Goal: Answer question/provide support: Share knowledge or assist other users

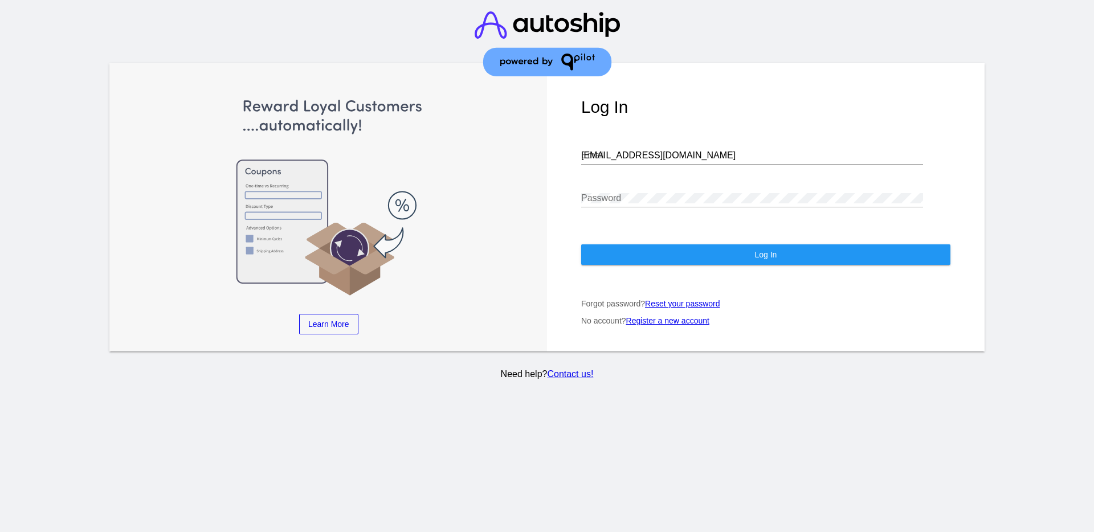
click at [638, 152] on input "[EMAIL_ADDRESS][DOMAIN_NAME]" at bounding box center [752, 155] width 342 height 10
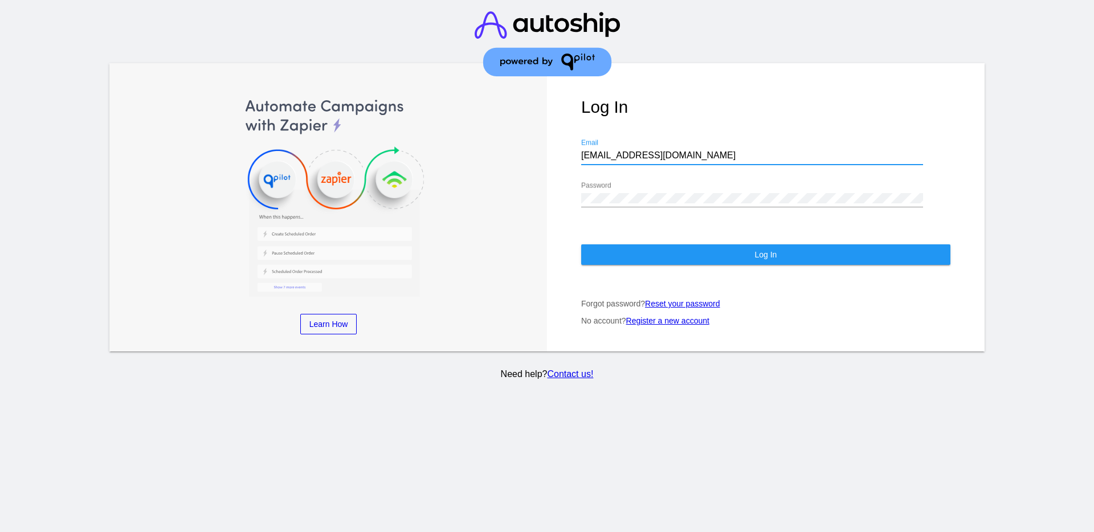
drag, startPoint x: 652, startPoint y: 154, endPoint x: 450, endPoint y: 147, distance: 202.5
click at [450, 147] on div "Learn More Learn How Learn More Learn How Learn More Learn How ‹ › Log In [EMAI…" at bounding box center [547, 207] width 876 height 288
type input "a"
paste input "[EMAIL_ADDRESS][DOMAIN_NAME]"
type input "[EMAIL_ADDRESS][DOMAIN_NAME]"
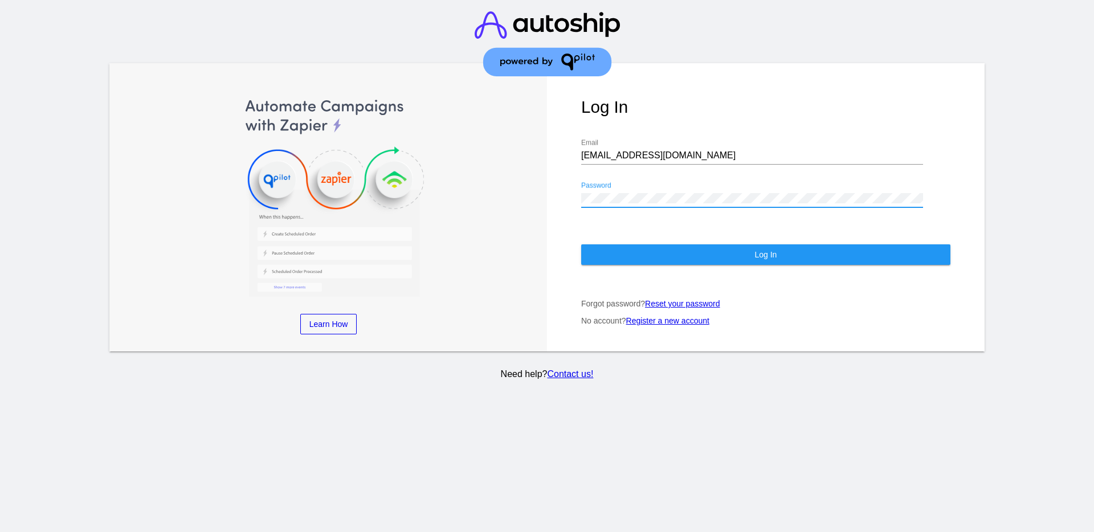
click at [571, 200] on div "Log In [EMAIL_ADDRESS][DOMAIN_NAME] Email Password Log In Forgot password? Rese…" at bounding box center [766, 207] width 438 height 288
click at [604, 245] on button "Log In" at bounding box center [765, 255] width 369 height 21
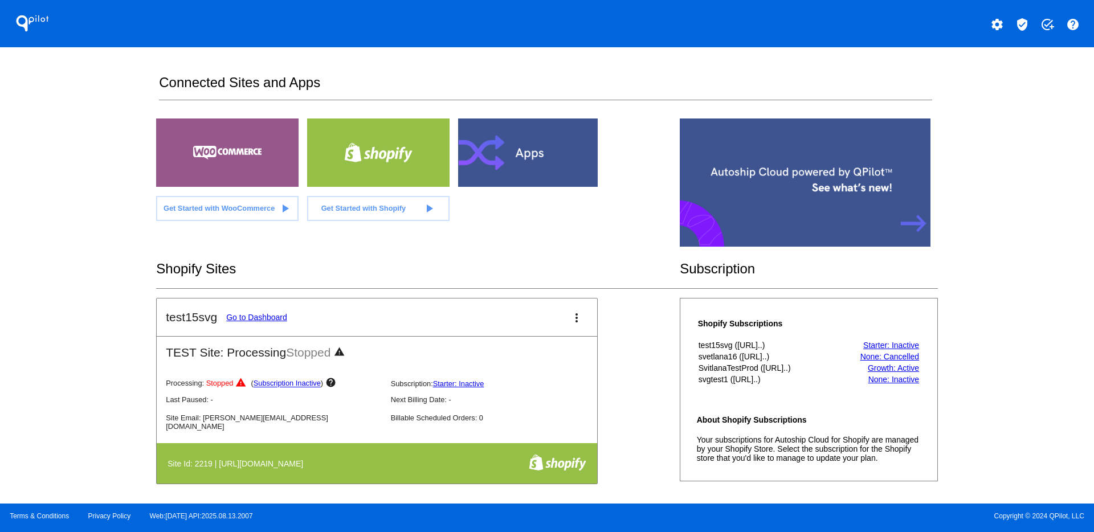
click at [1039, 17] on button "add_task" at bounding box center [1047, 23] width 23 height 23
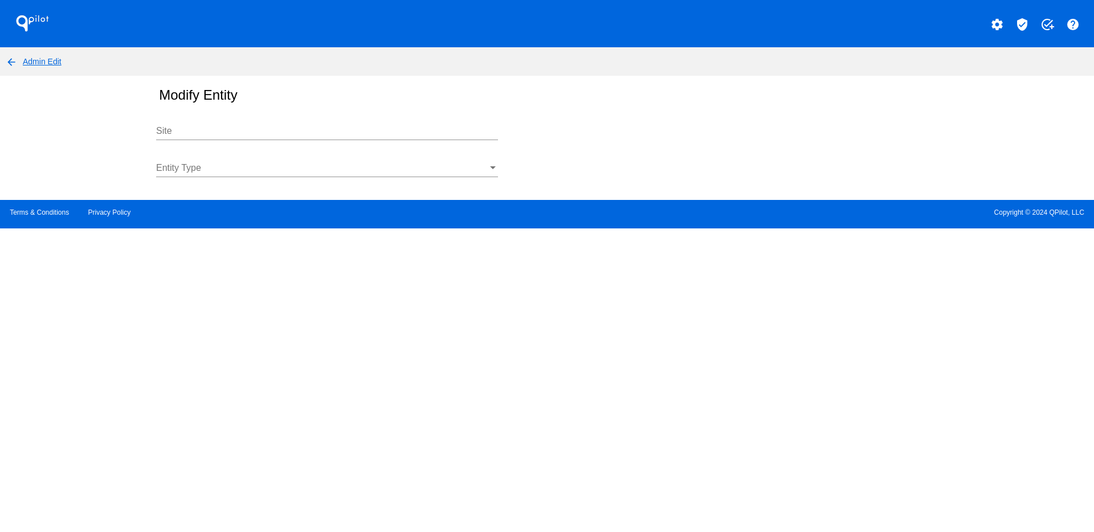
click at [1018, 19] on mat-icon "verified_user" at bounding box center [1023, 25] width 14 height 14
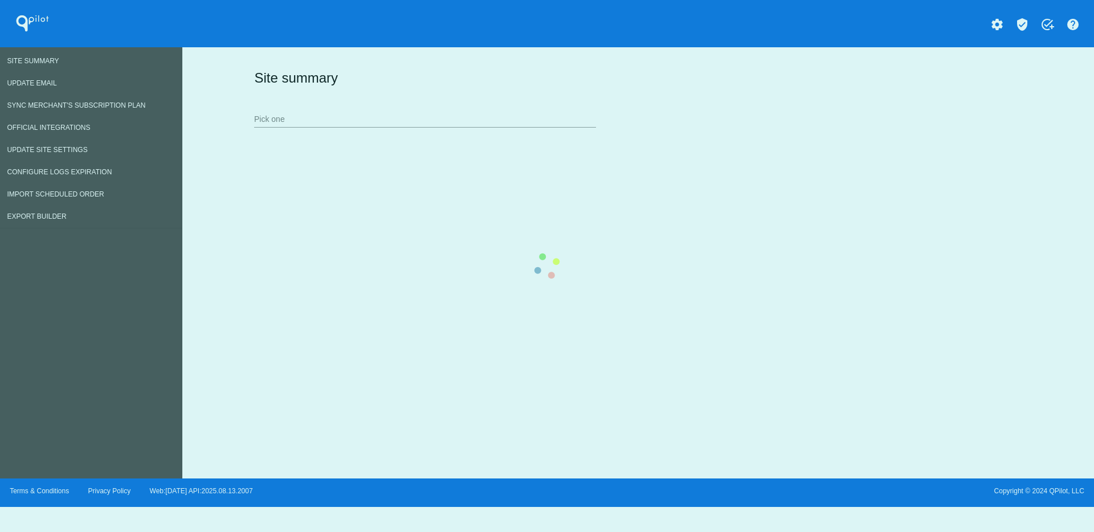
drag, startPoint x: 409, startPoint y: 117, endPoint x: 409, endPoint y: 104, distance: 13.7
click at [409, 95] on div "Site summary Pick one" at bounding box center [635, 98] width 769 height 79
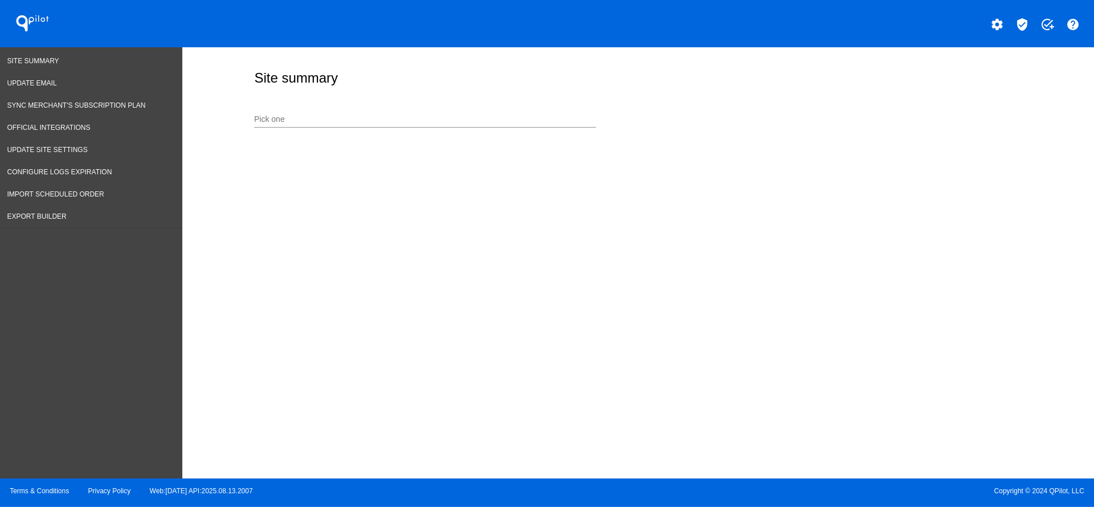
click at [371, 116] on input "Pick one" at bounding box center [425, 119] width 342 height 9
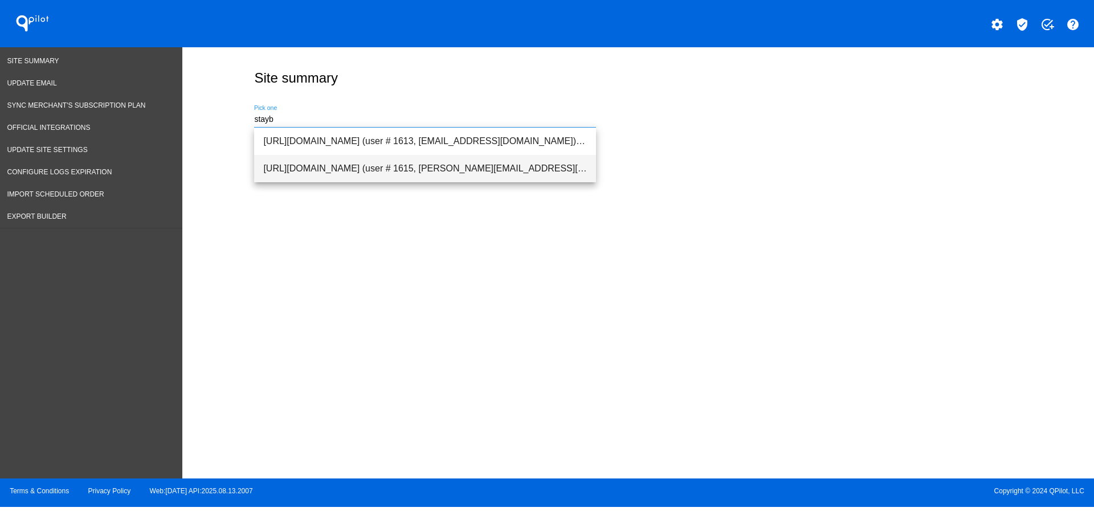
click at [394, 163] on span "[URL][DOMAIN_NAME] (user # 1615, [PERSON_NAME][EMAIL_ADDRESS][DOMAIN_NAME]) - P…" at bounding box center [425, 168] width 324 height 27
type input "[URL][DOMAIN_NAME] (user # 1615, [PERSON_NAME][EMAIL_ADDRESS][DOMAIN_NAME]) - P…"
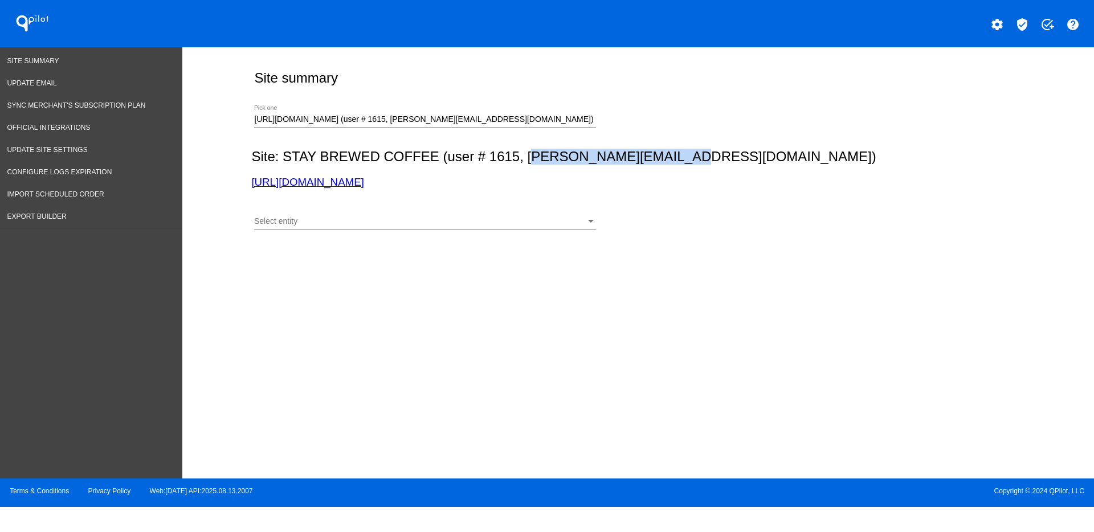
drag, startPoint x: 530, startPoint y: 156, endPoint x: 668, endPoint y: 161, distance: 137.5
click at [668, 161] on h2 "Site: STAY BREWED COFFEE (user # 1615, [PERSON_NAME][EMAIL_ADDRESS][DOMAIN_NAME…" at bounding box center [635, 157] width 769 height 16
click at [551, 161] on h2 "Site: STAY BREWED COFFEE (user # 1615, [PERSON_NAME][EMAIL_ADDRESS][DOMAIN_NAME…" at bounding box center [635, 157] width 769 height 16
drag, startPoint x: 528, startPoint y: 158, endPoint x: 667, endPoint y: 158, distance: 138.5
click at [667, 158] on h2 "Site: STAY BREWED COFFEE (user # 1615, [PERSON_NAME][EMAIL_ADDRESS][DOMAIN_NAME…" at bounding box center [635, 157] width 769 height 16
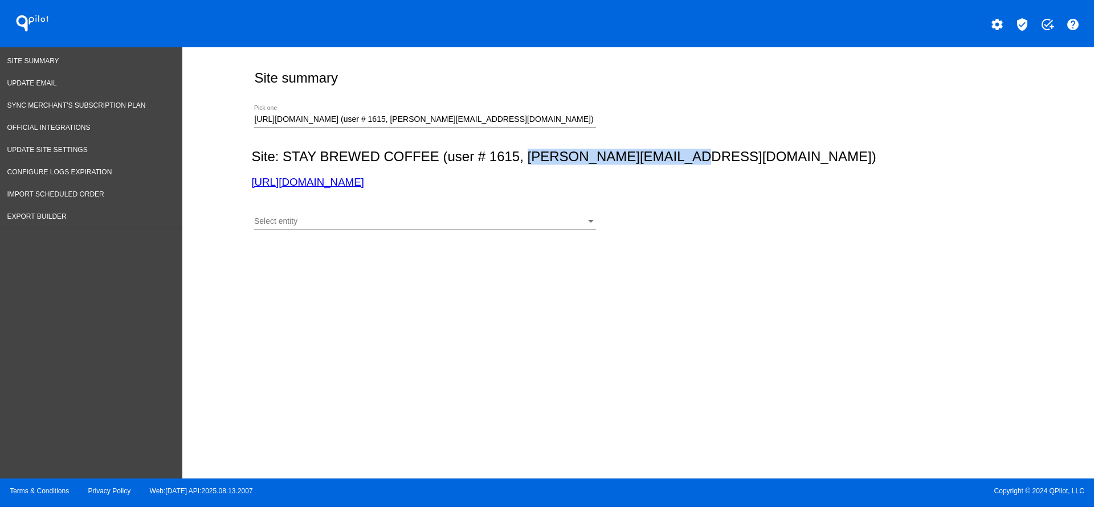
copy h2 "[EMAIL_ADDRESS][DOMAIN_NAME]"
